Goal: Task Accomplishment & Management: Complete application form

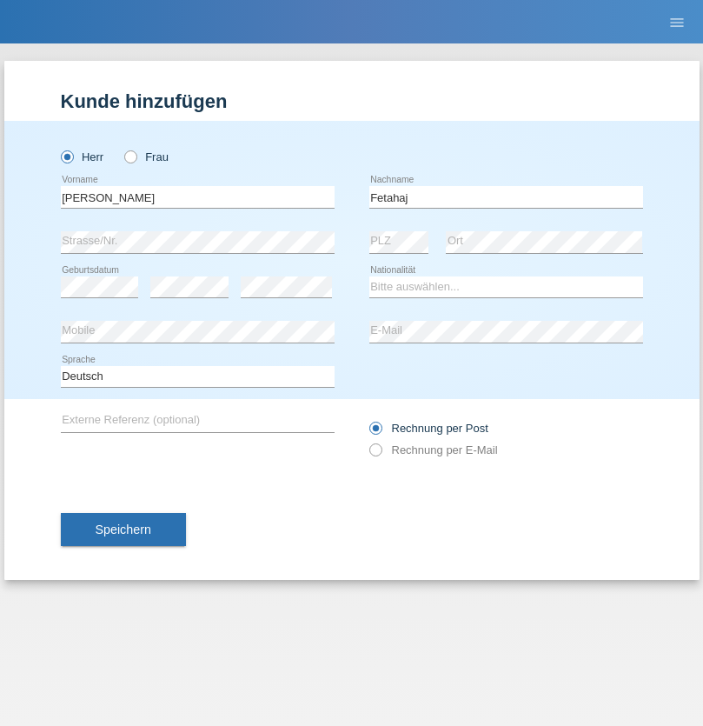
type input "Fetahaj"
select select "XK"
select select "C"
select select "21"
select select "04"
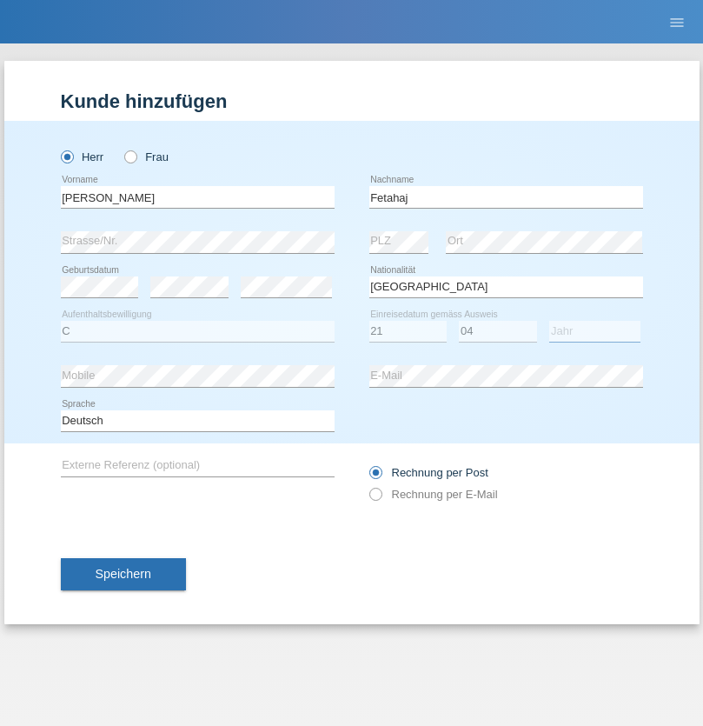
select select "2011"
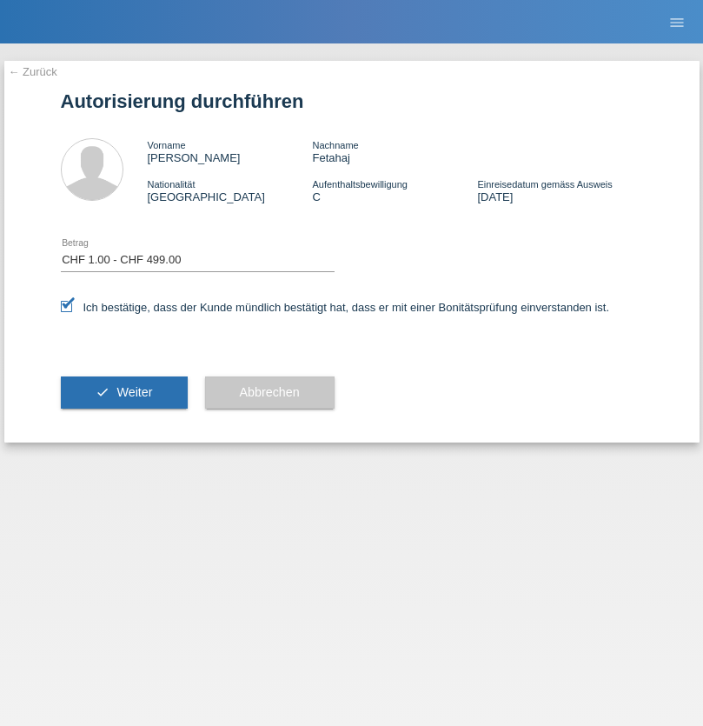
select select "1"
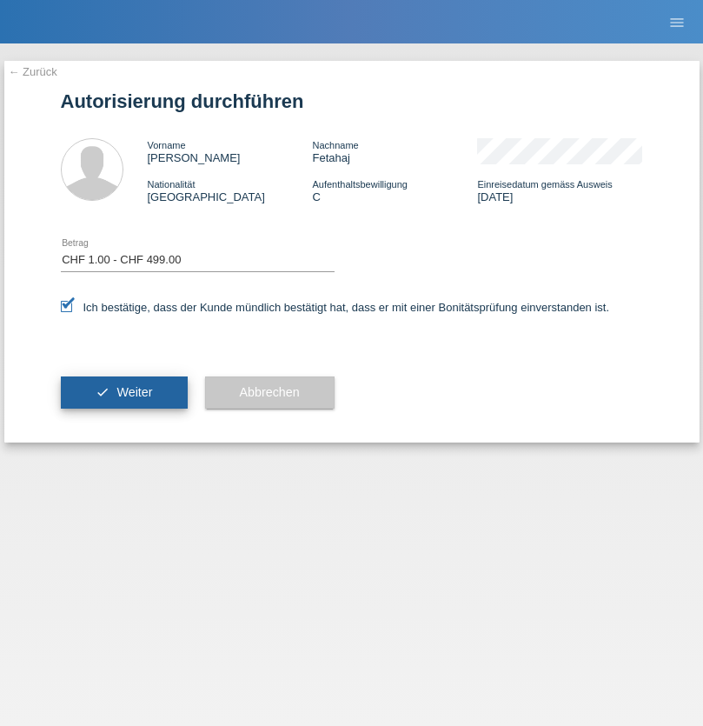
click at [123, 392] on span "Weiter" at bounding box center [135, 392] width 36 height 14
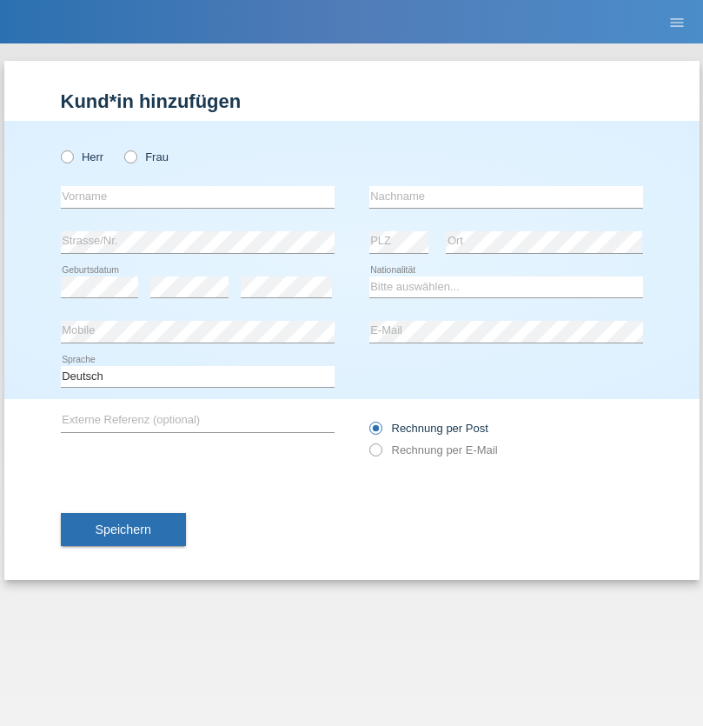
radio input "true"
click at [197, 196] on input "text" at bounding box center [198, 197] width 274 height 22
type input "Julia"
click at [506, 196] on input "text" at bounding box center [506, 197] width 274 height 22
type input "Scalet"
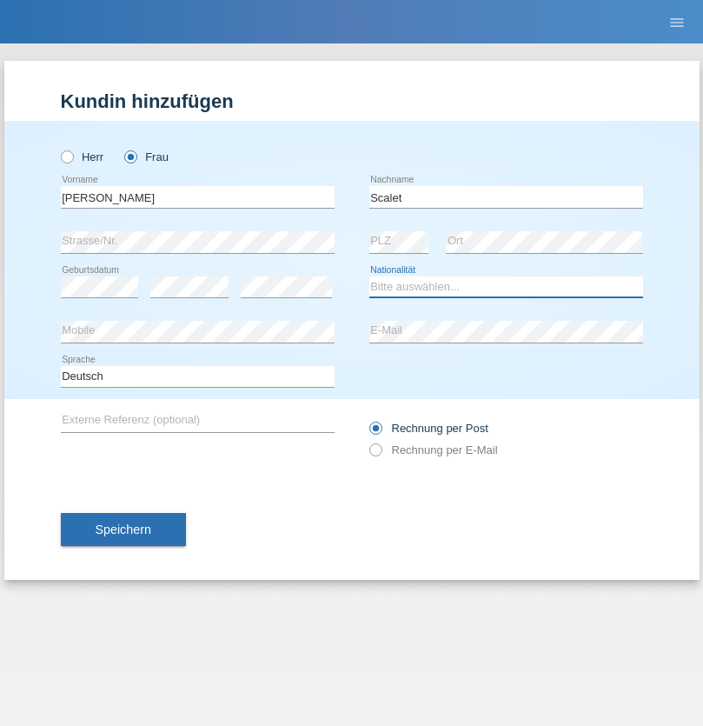
select select "CH"
radio input "true"
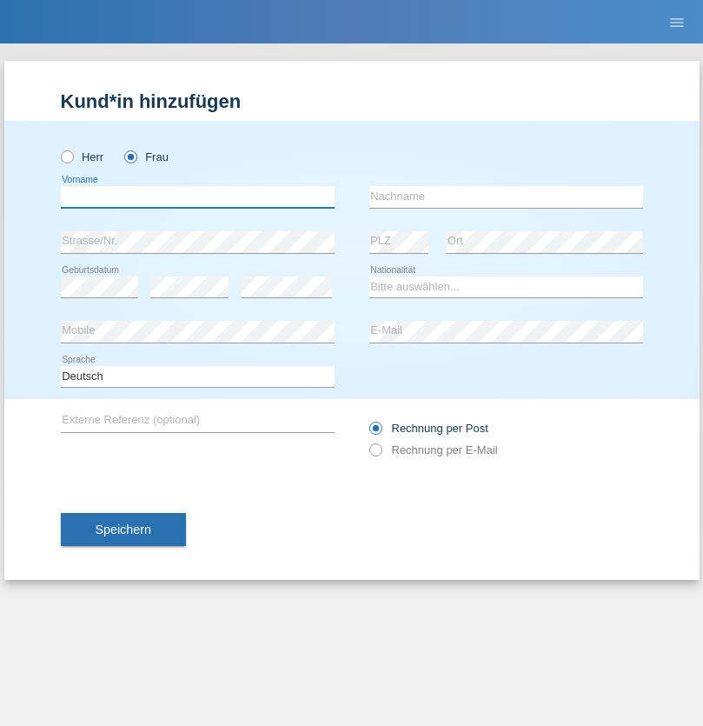
click at [197, 196] on input "text" at bounding box center [198, 197] width 274 height 22
type input "[PERSON_NAME]"
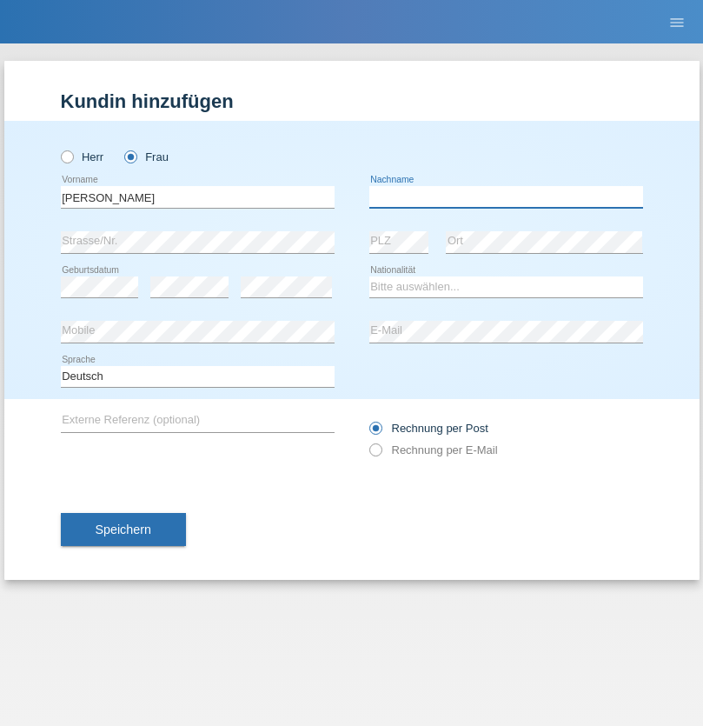
click at [506, 196] on input "text" at bounding box center [506, 197] width 274 height 22
type input "Scalet"
select select "CH"
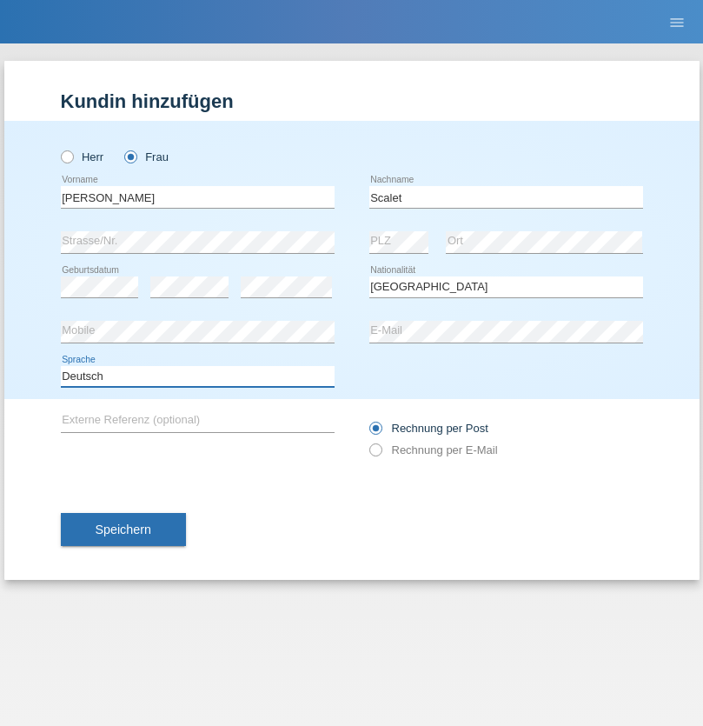
select select "en"
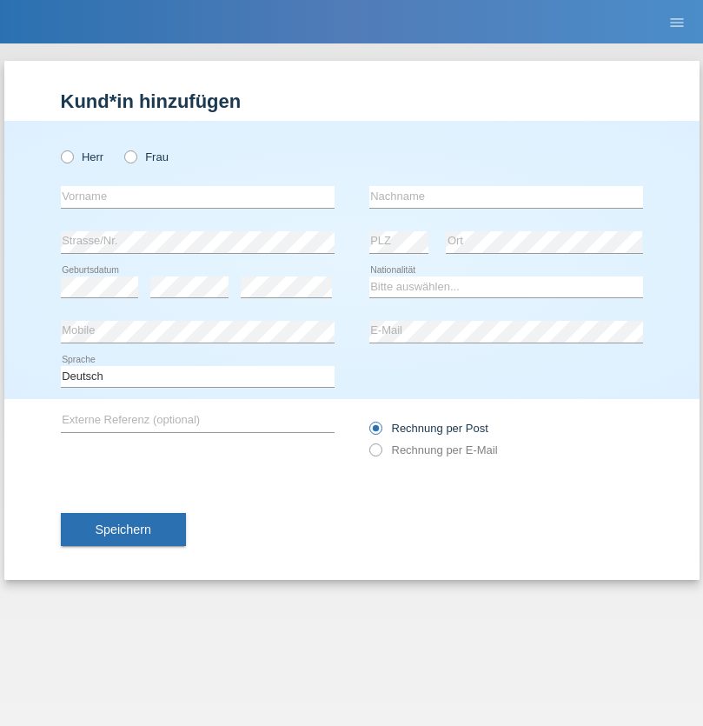
radio input "true"
click at [197, 196] on input "text" at bounding box center [198, 197] width 274 height 22
type input "Bastri"
click at [506, 196] on input "text" at bounding box center [506, 197] width 274 height 22
type input "Ajdari"
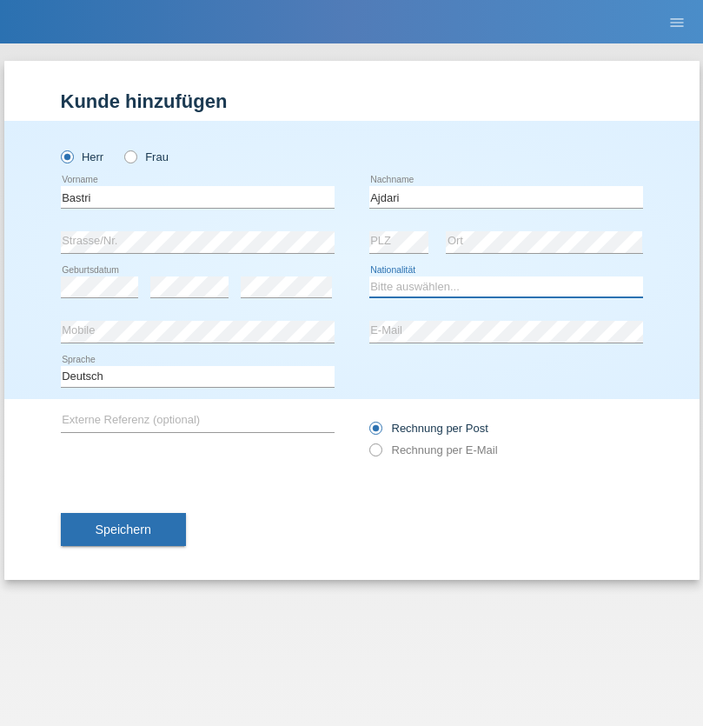
select select "MK"
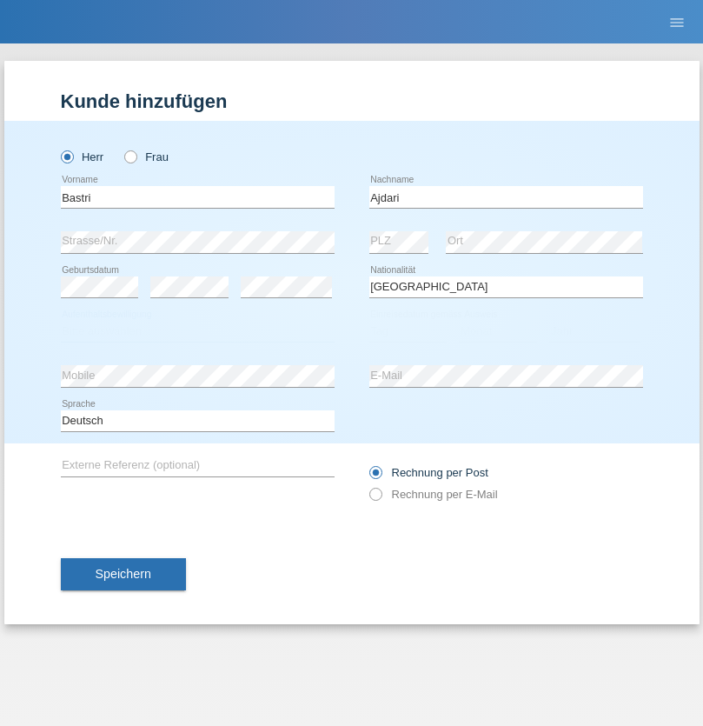
select select "C"
select select "01"
select select "02"
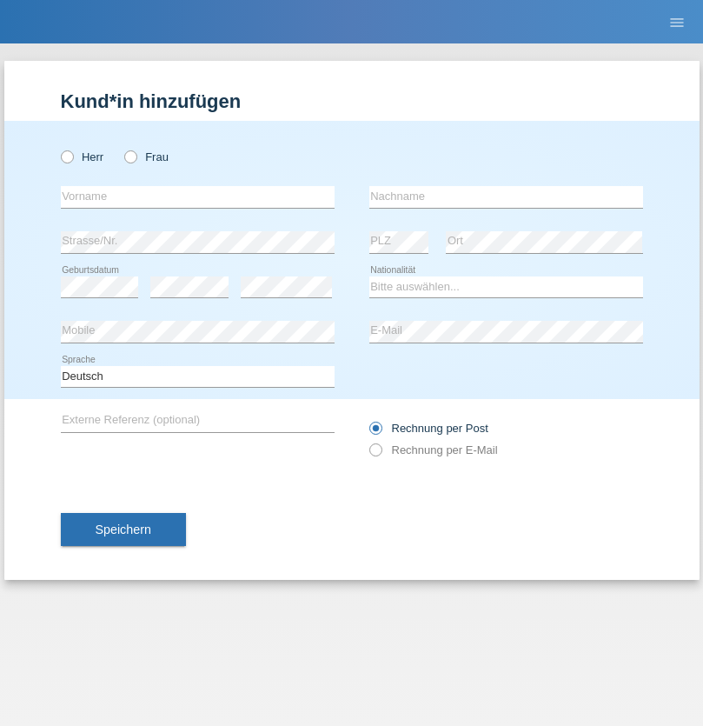
radio input "true"
click at [197, 196] on input "text" at bounding box center [198, 197] width 274 height 22
type input "Luca"
click at [506, 196] on input "text" at bounding box center [506, 197] width 274 height 22
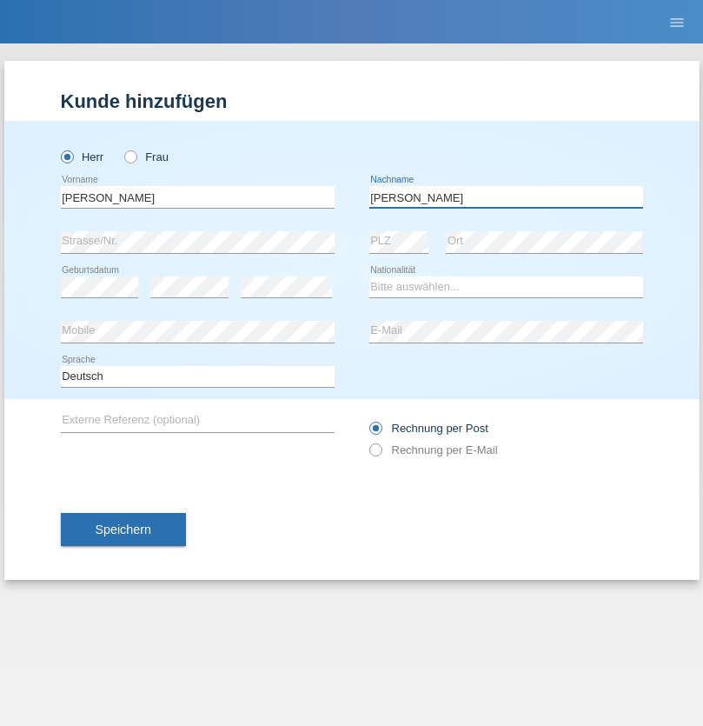
type input "Meier"
select select "CH"
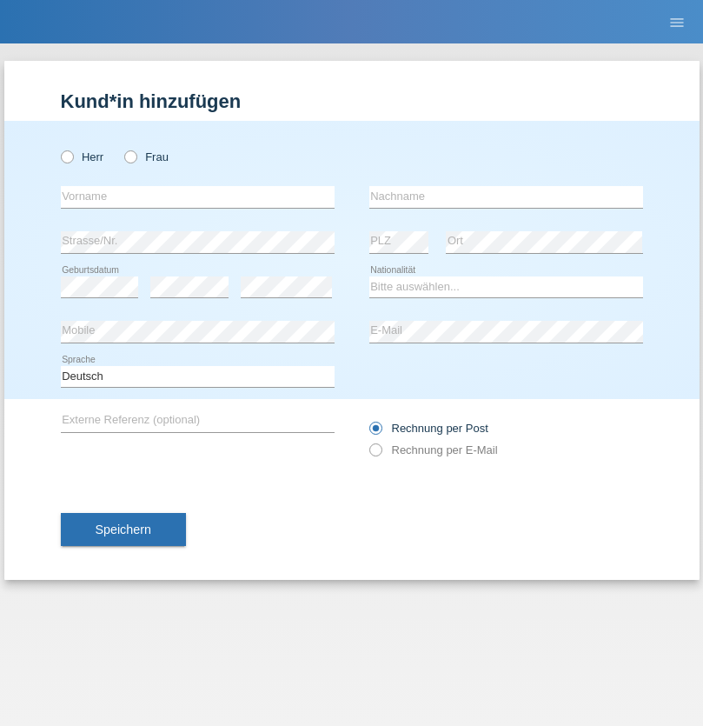
radio input "true"
click at [197, 196] on input "text" at bounding box center [198, 197] width 274 height 22
type input "[PERSON_NAME]"
click at [506, 196] on input "text" at bounding box center [506, 197] width 274 height 22
type input "Selmonaj"
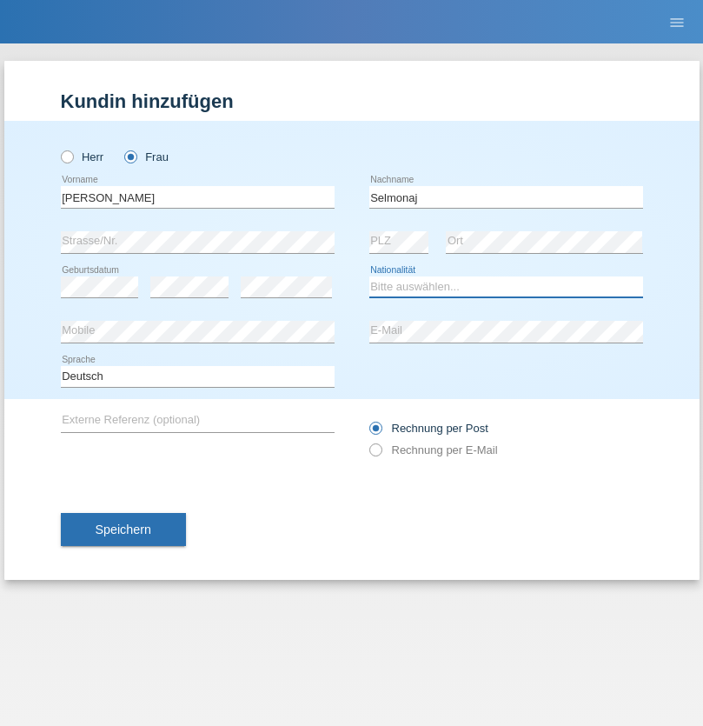
select select "CH"
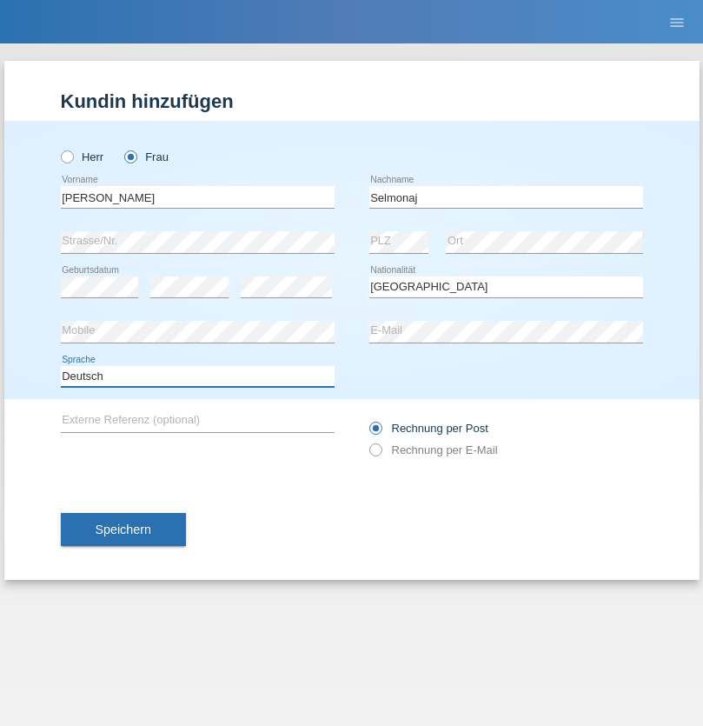
select select "en"
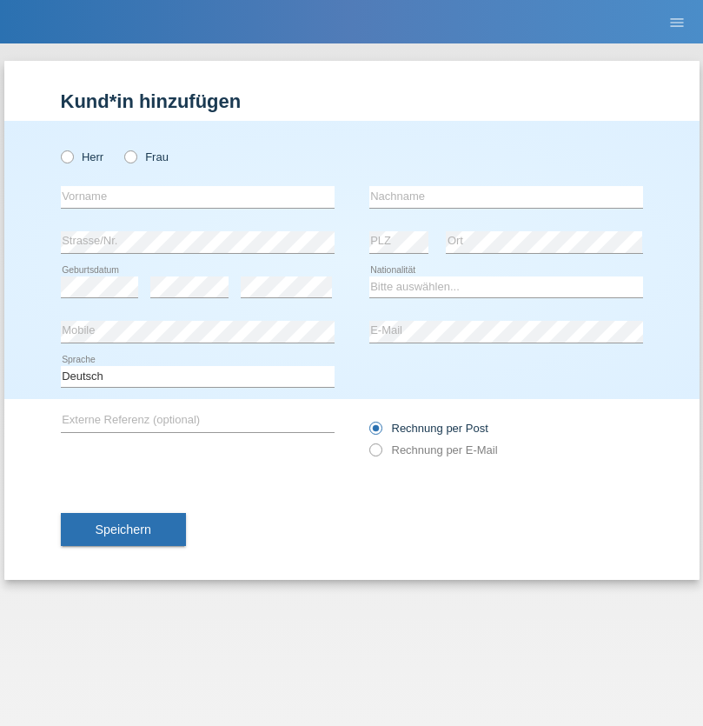
radio input "true"
click at [197, 196] on input "text" at bounding box center [198, 197] width 274 height 22
type input "[PERSON_NAME]"
click at [506, 196] on input "text" at bounding box center [506, 197] width 274 height 22
type input "Mehlhorn"
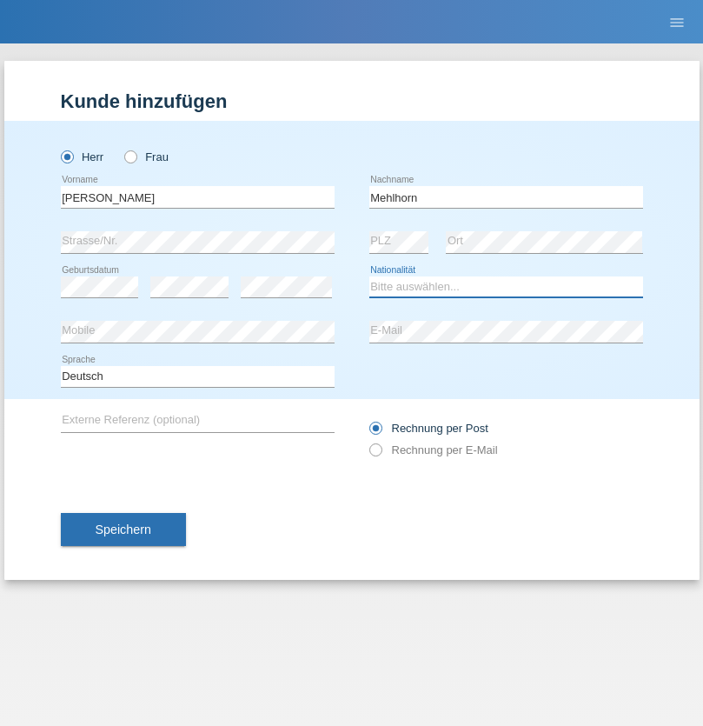
select select "CH"
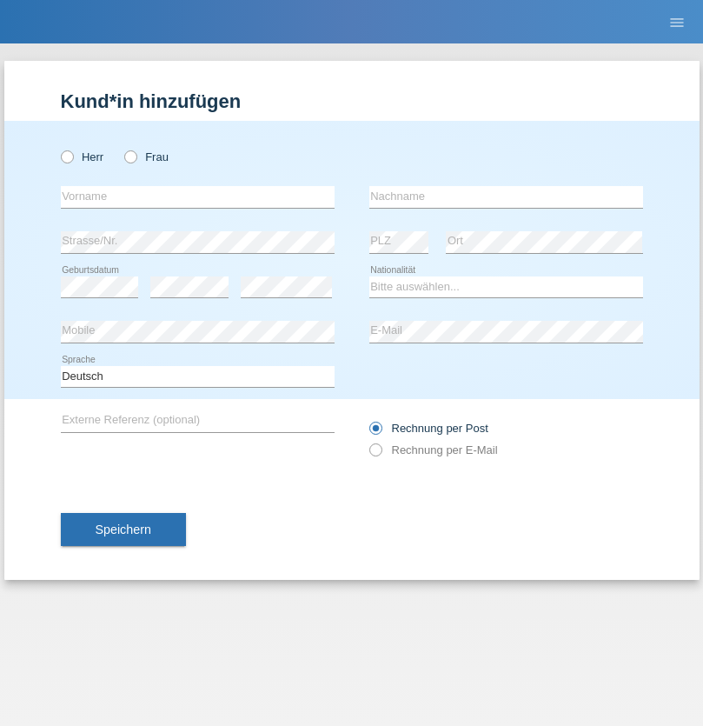
radio input "true"
click at [197, 196] on input "text" at bounding box center [198, 197] width 274 height 22
type input "Cristina"
click at [506, 196] on input "text" at bounding box center [506, 197] width 274 height 22
type input "Papuc"
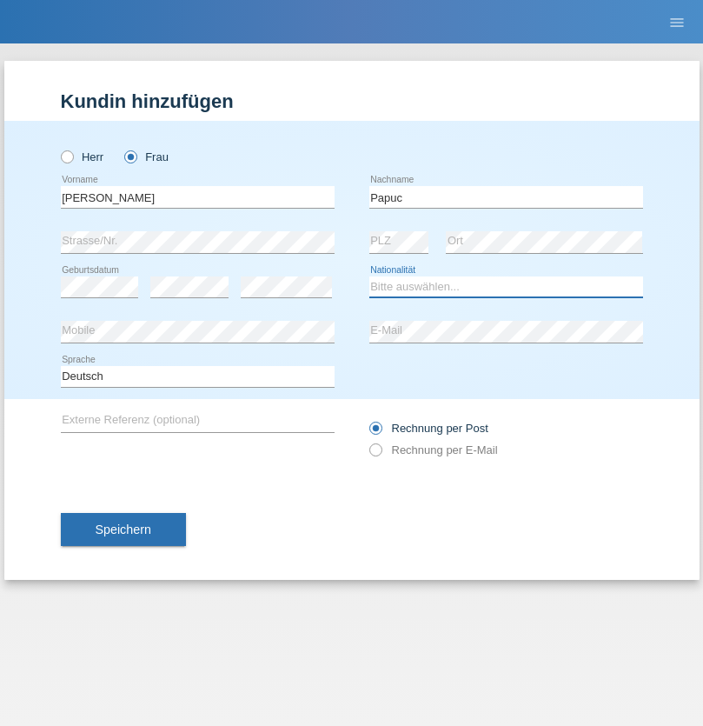
select select "RO"
select select "C"
select select "30"
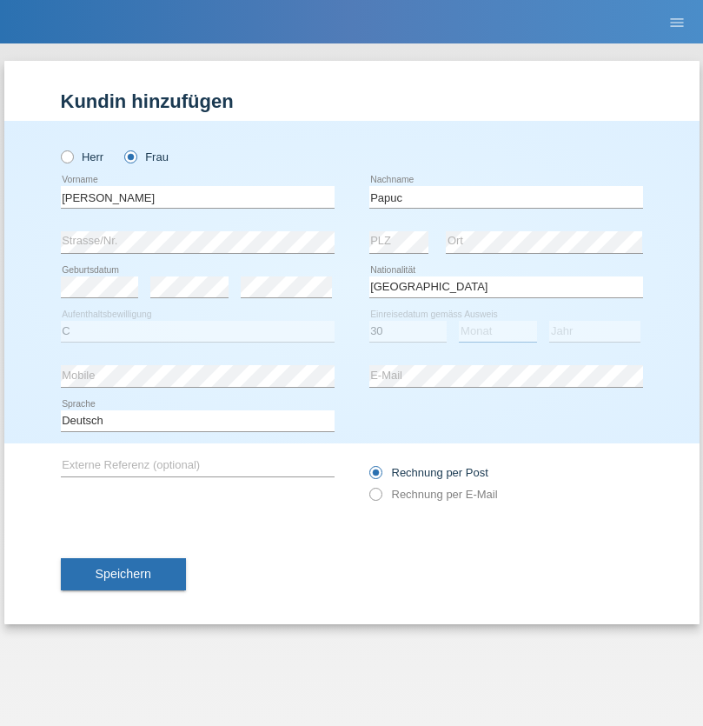
select select "07"
select select "2019"
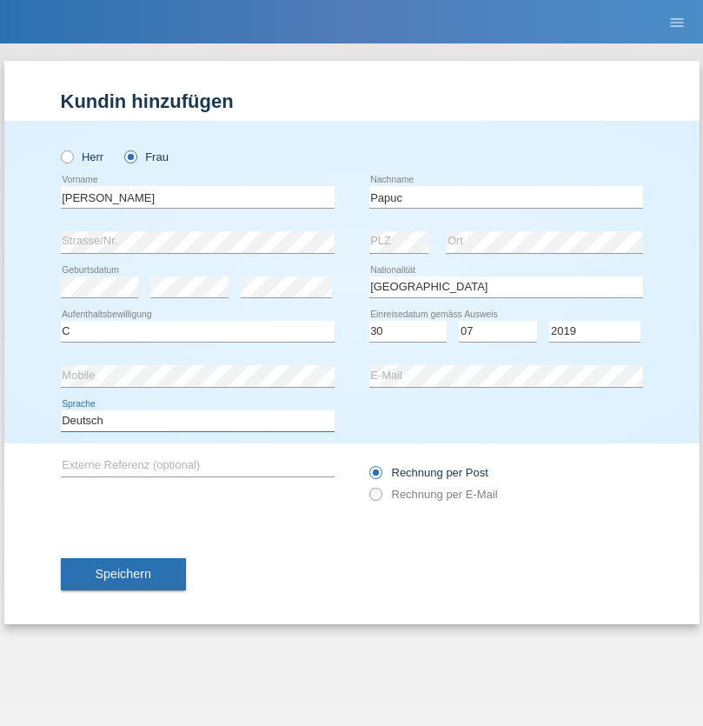
select select "en"
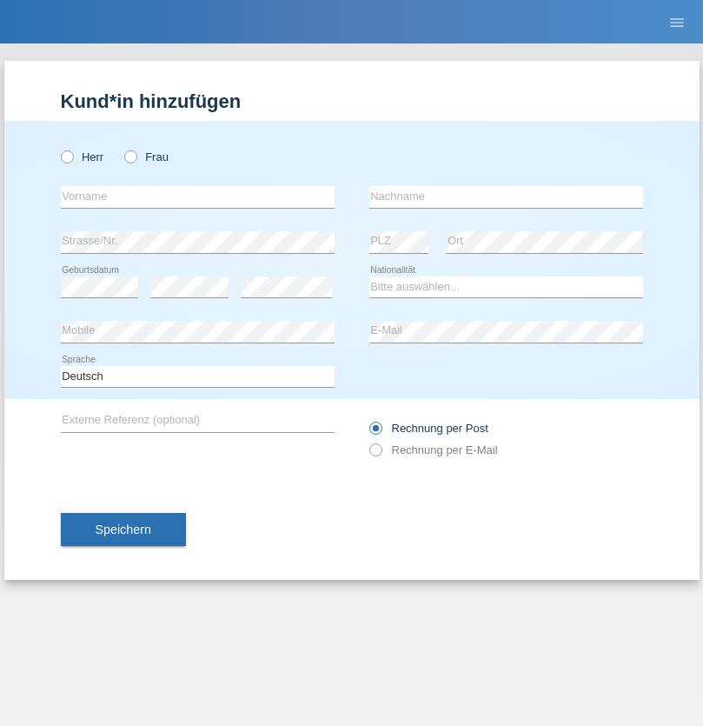
radio input "true"
click at [197, 196] on input "text" at bounding box center [198, 197] width 274 height 22
type input "Dikbaş"
click at [506, 196] on input "text" at bounding box center [506, 197] width 274 height 22
type input "Nuray"
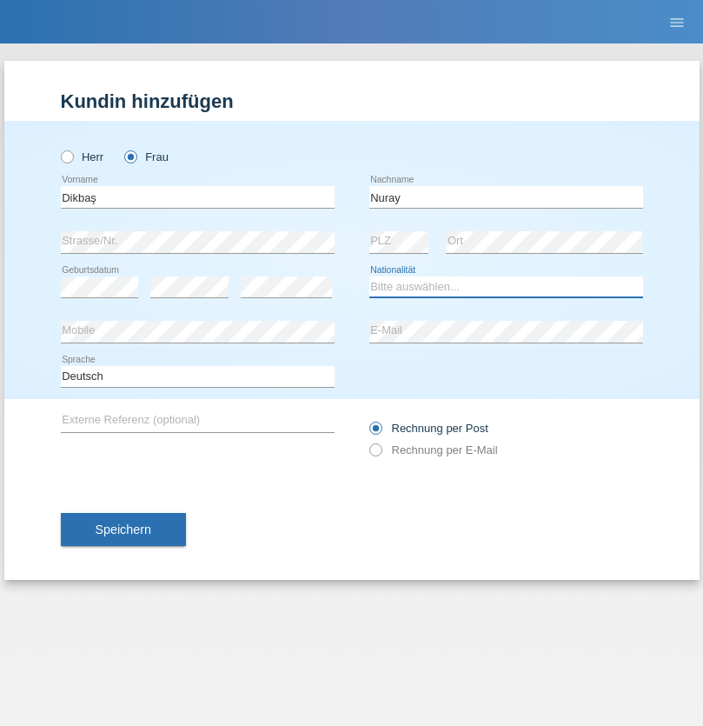
select select "TR"
select select "C"
select select "09"
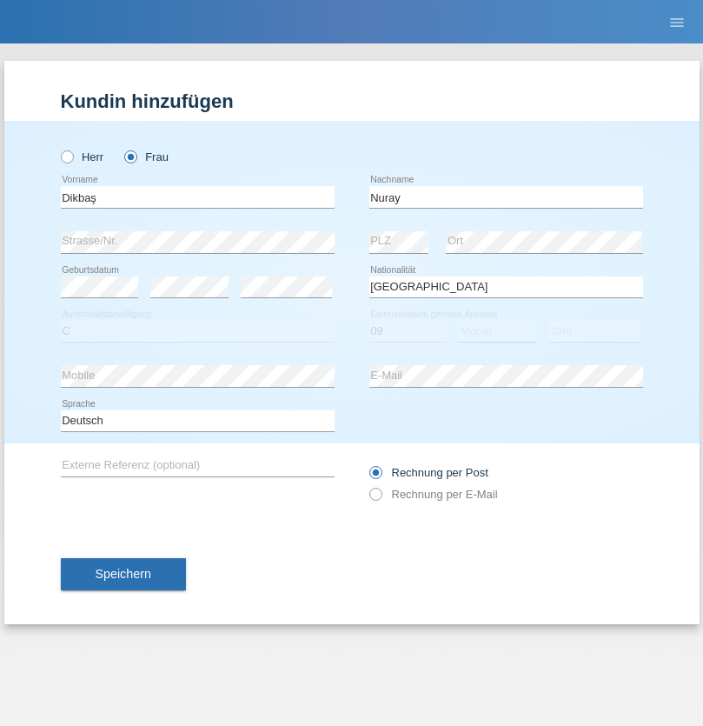
select select "11"
select select "1994"
